Goal: Navigation & Orientation: Find specific page/section

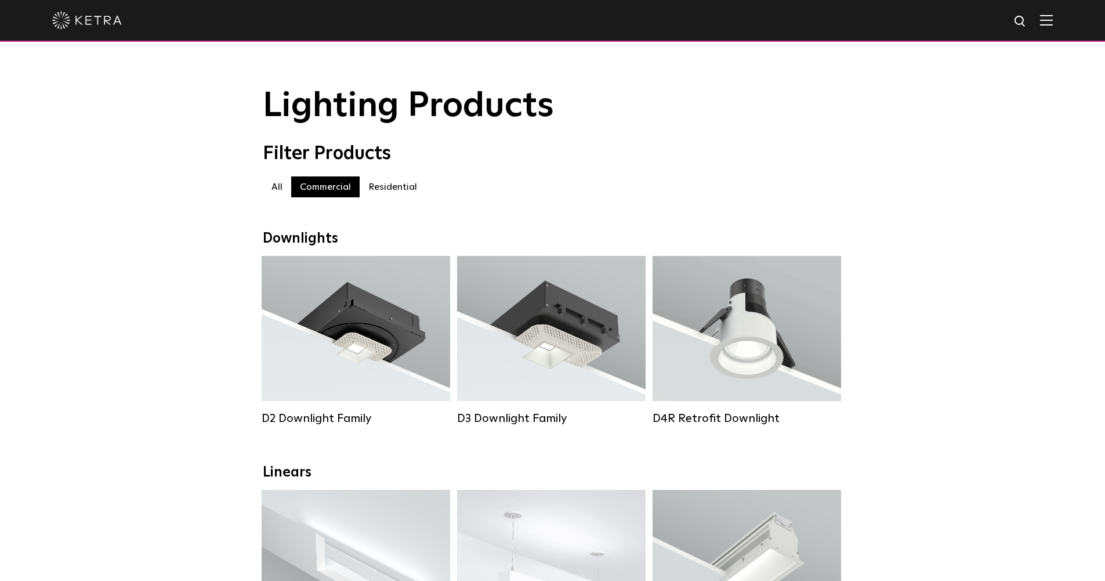
click at [84, 24] on img at bounding box center [87, 20] width 70 height 17
